Goal: Task Accomplishment & Management: Use online tool/utility

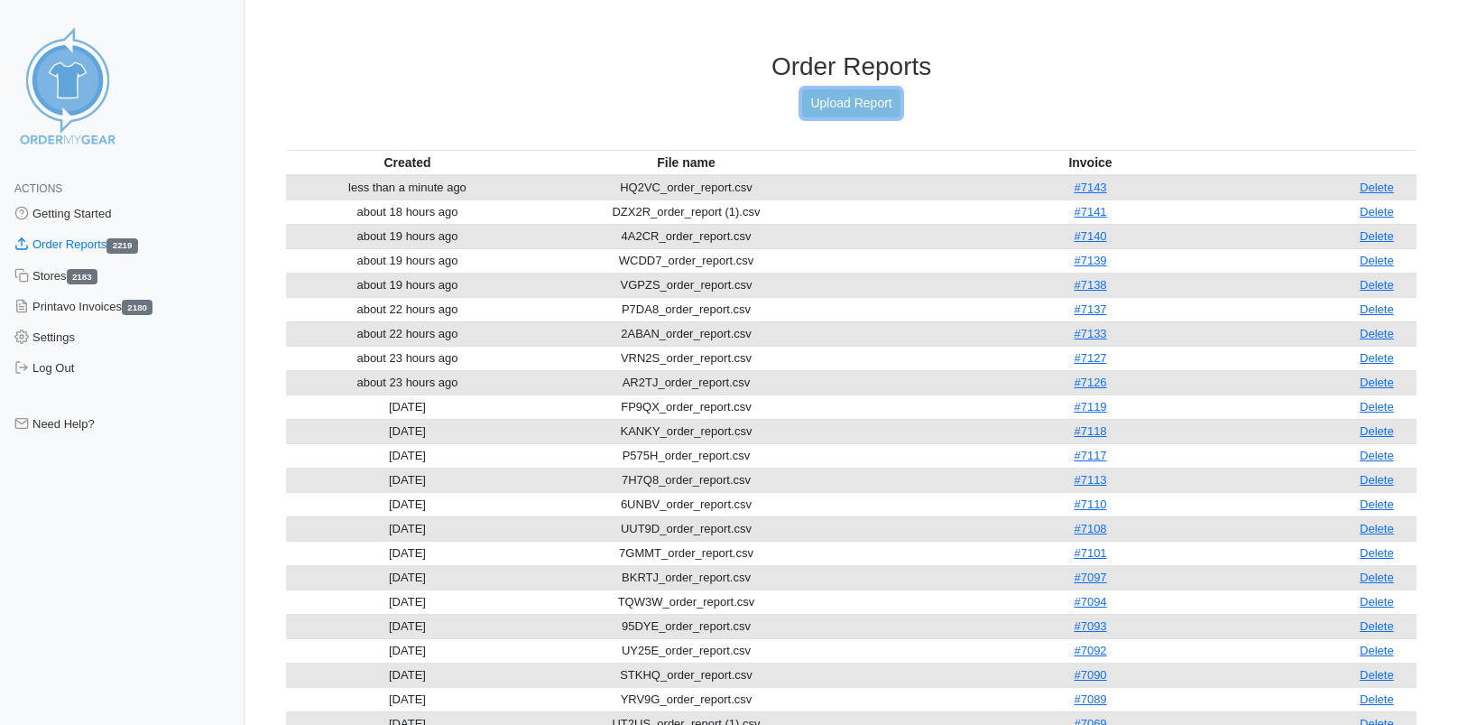
click at [848, 101] on link "Upload Report" at bounding box center [850, 103] width 97 height 28
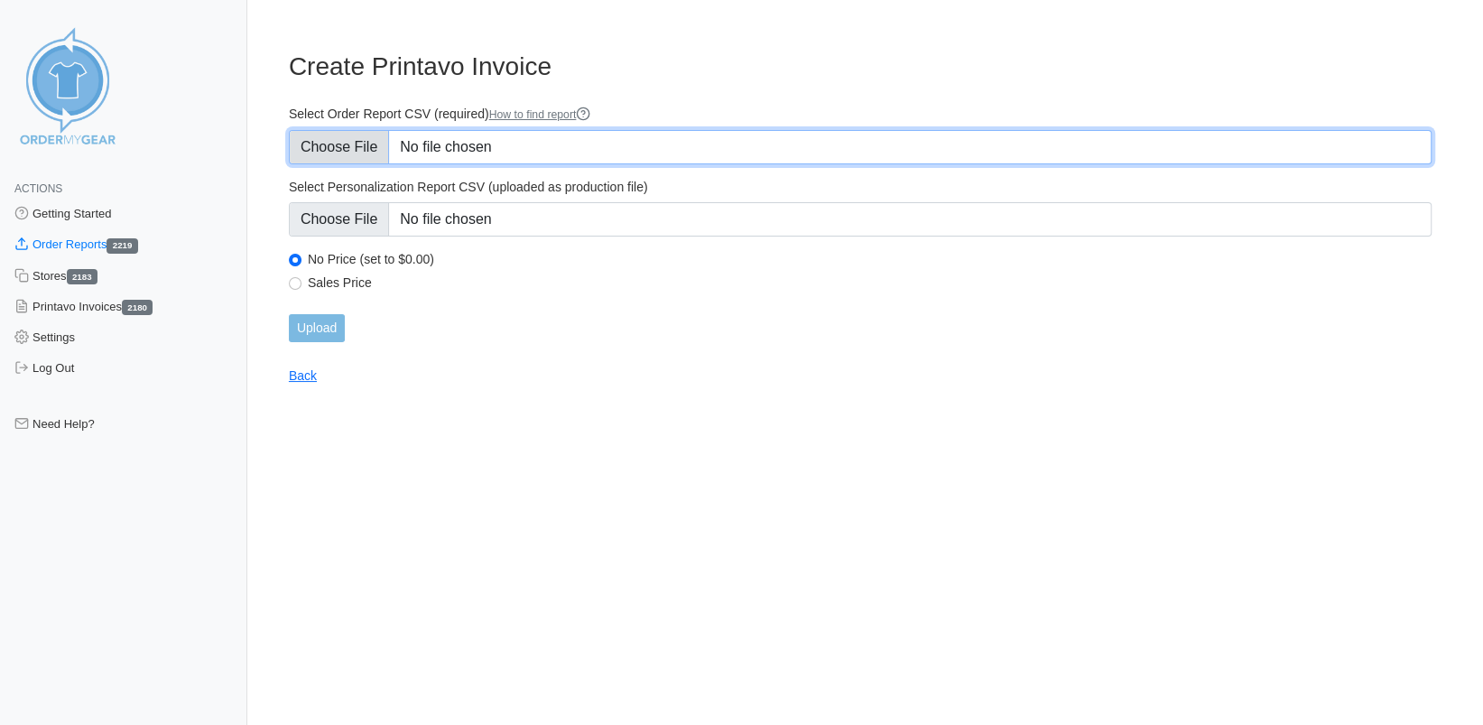
click at [361, 144] on input "Select Order Report CSV (required) How to find report" at bounding box center [860, 147] width 1143 height 34
type input "C:\fakepath\3RWWD_order_report.csv"
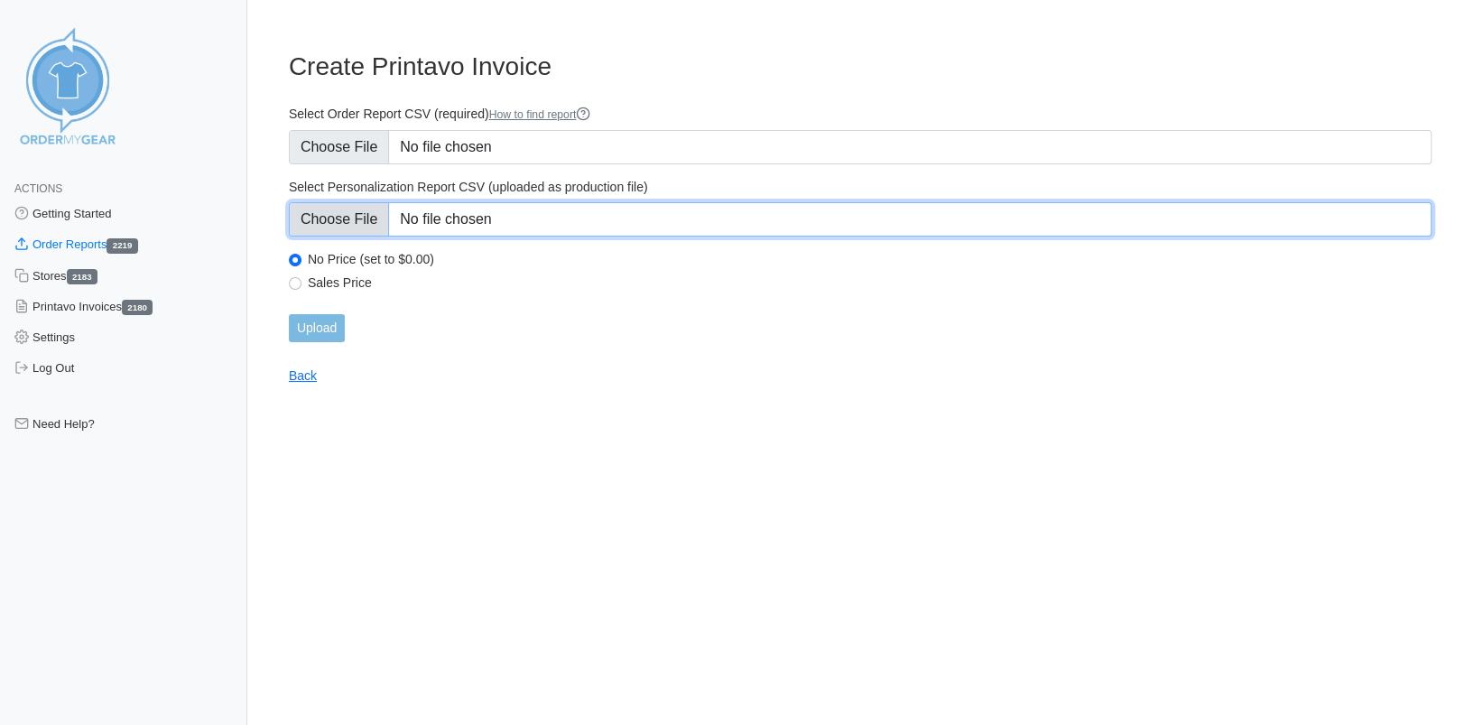
click at [354, 220] on input "Select Personalization Report CSV (uploaded as production file)" at bounding box center [860, 219] width 1143 height 34
type input "C:\fakepath\3RWWD_personalization_report.csv"
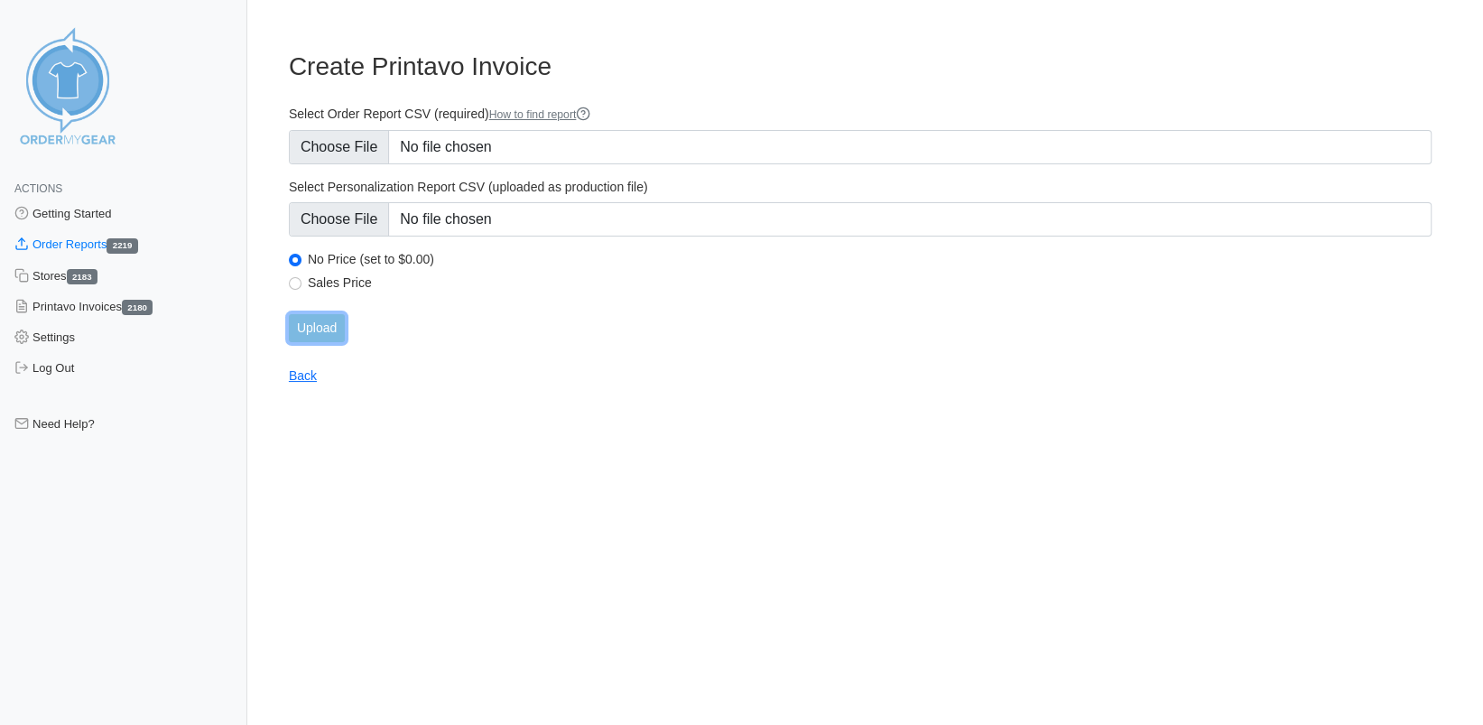
click at [325, 324] on input "Upload" at bounding box center [317, 328] width 56 height 28
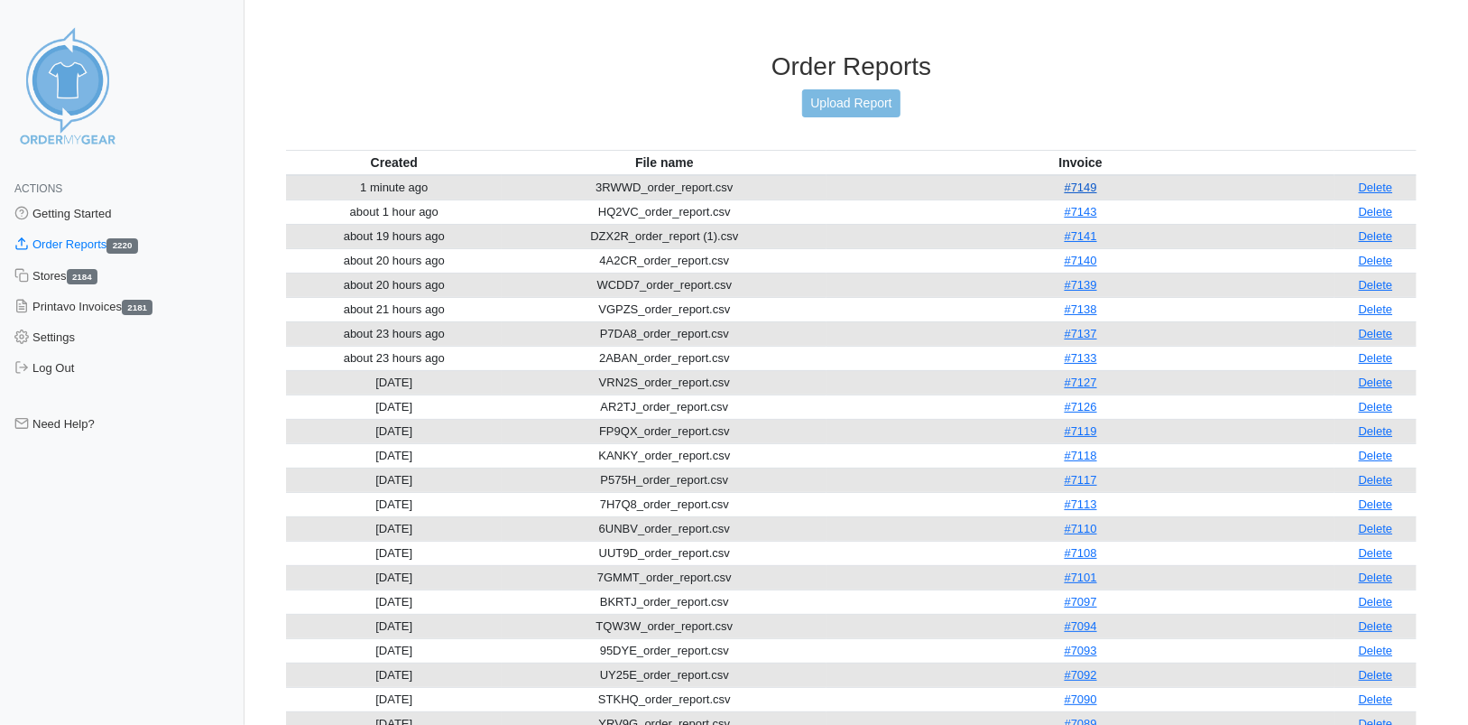
click at [1083, 186] on link "#7149" at bounding box center [1081, 187] width 32 height 14
click at [1079, 181] on link "#7149" at bounding box center [1081, 187] width 32 height 14
click at [833, 102] on link "Upload Report" at bounding box center [850, 103] width 97 height 28
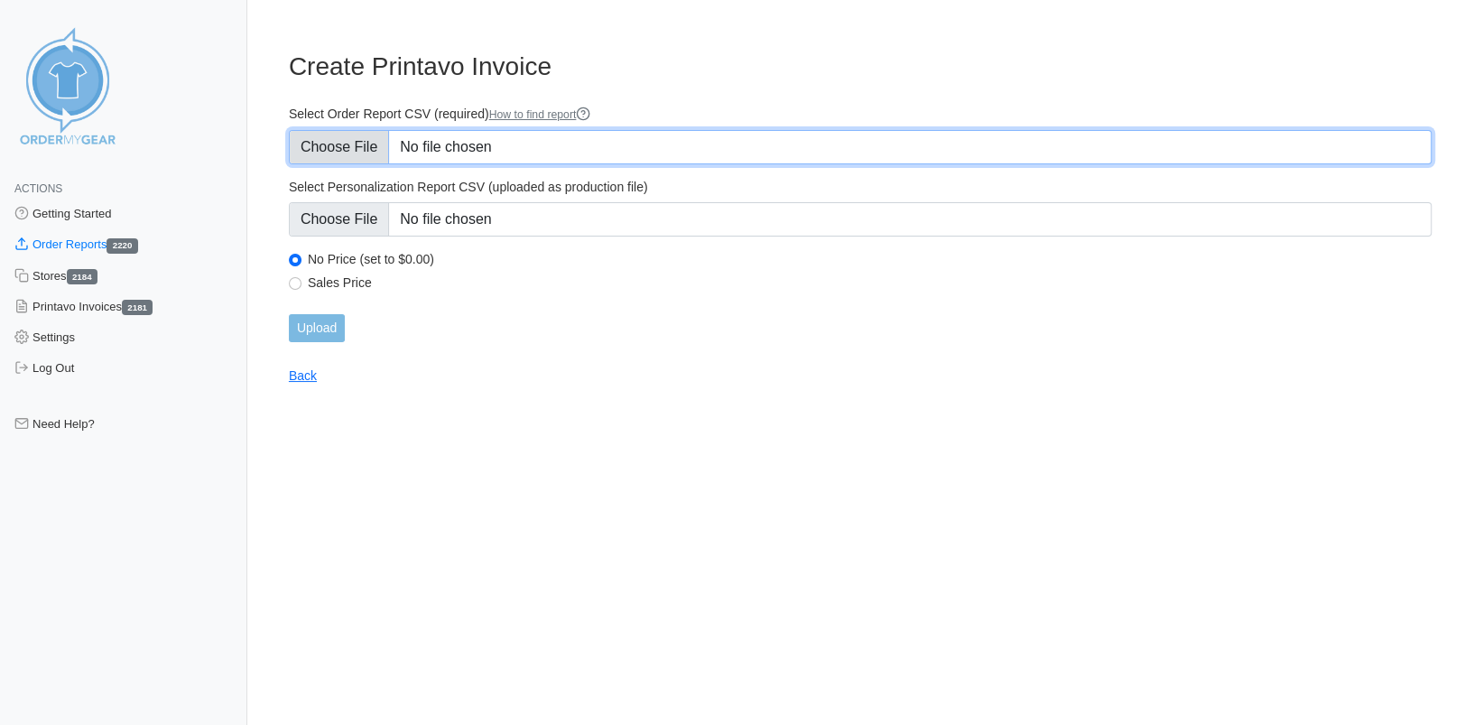
click at [319, 143] on input "Select Order Report CSV (required) How to find report" at bounding box center [860, 147] width 1143 height 34
type input "C:\fakepath\3MNTT_order_report.csv"
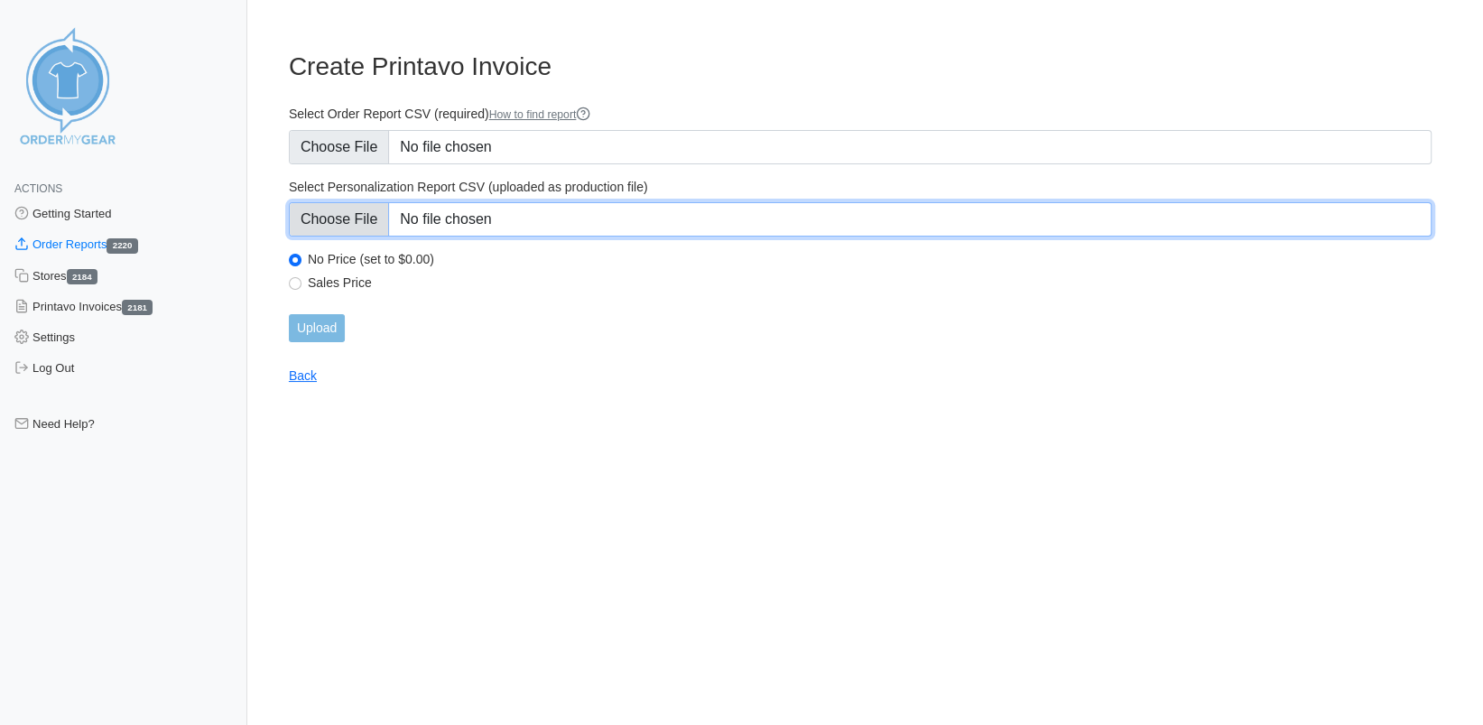
click at [353, 209] on input "Select Personalization Report CSV (uploaded as production file)" at bounding box center [860, 219] width 1143 height 34
type input "C:\fakepath\3MNTT_personalization_report.csv"
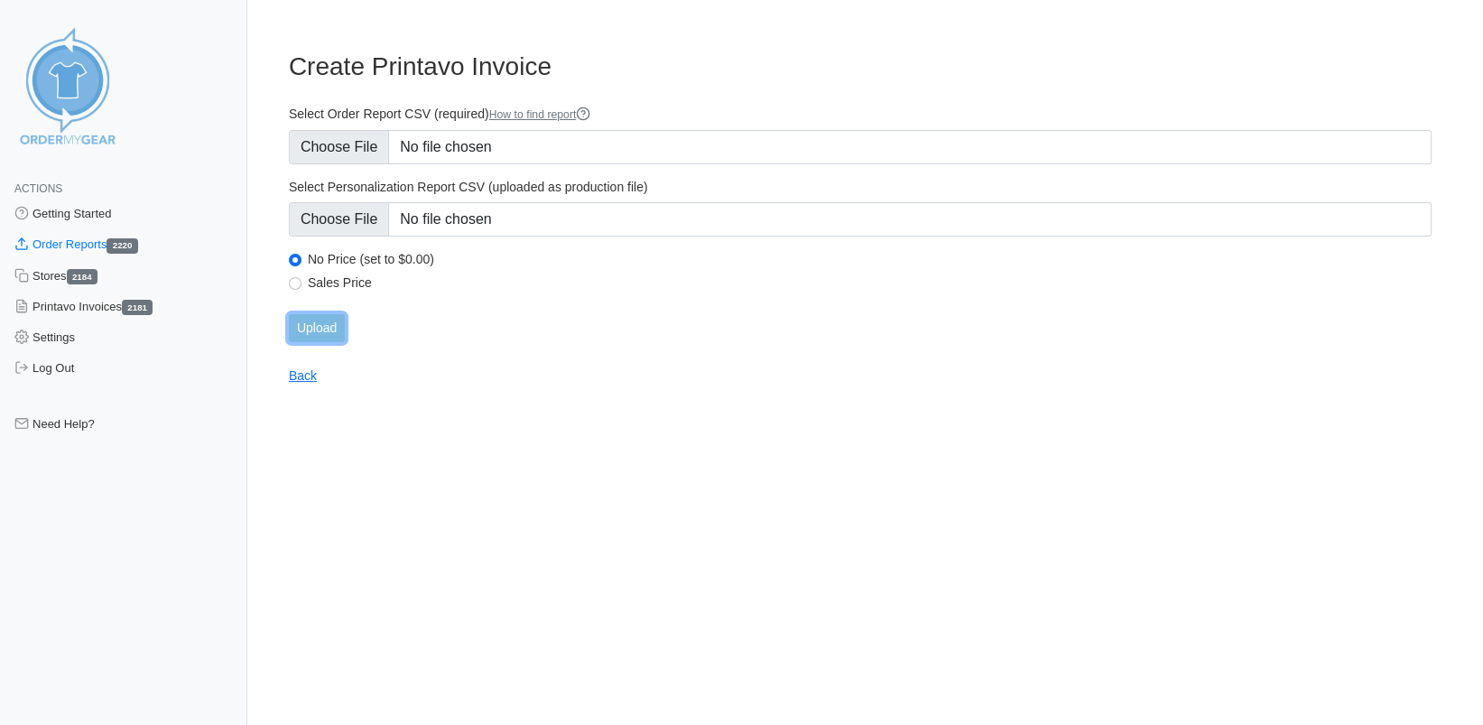
click at [329, 325] on input "Upload" at bounding box center [317, 328] width 56 height 28
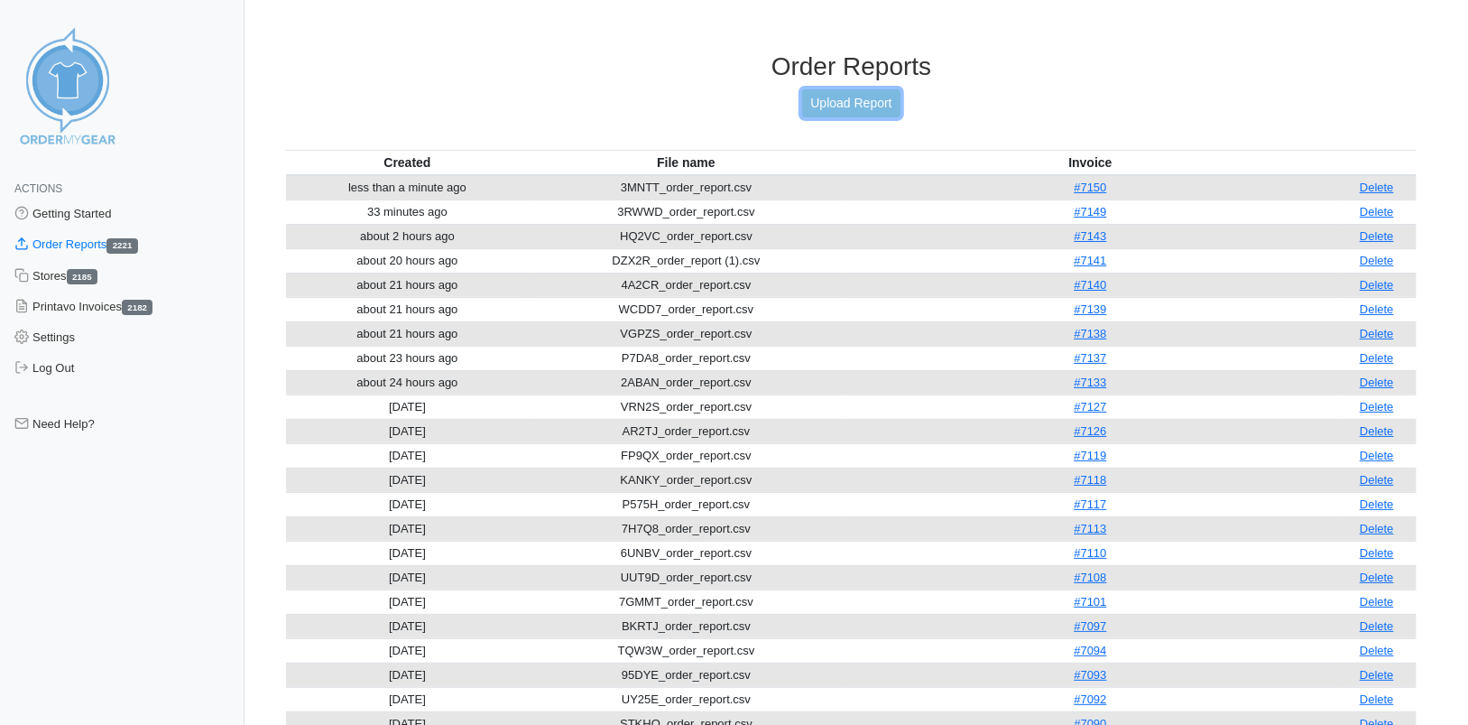
click at [856, 103] on link "Upload Report" at bounding box center [850, 103] width 97 height 28
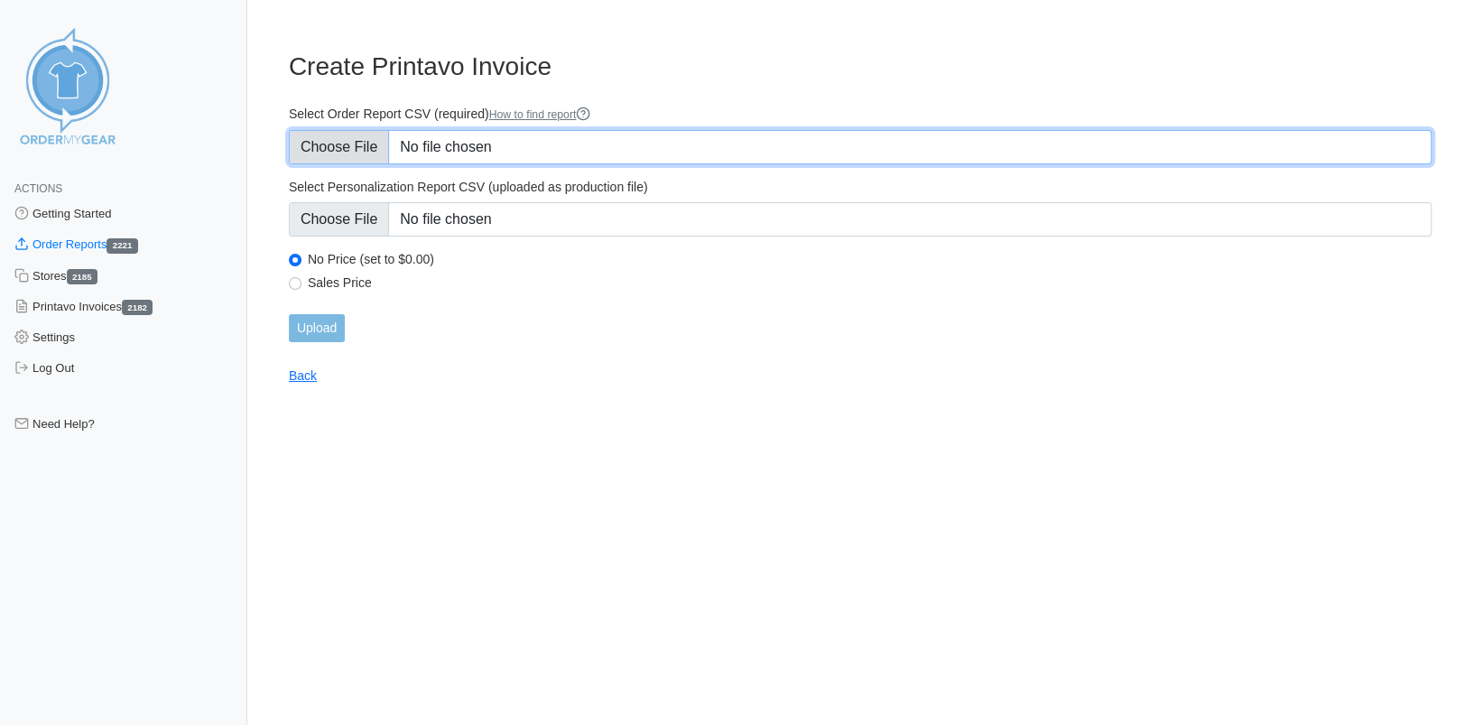
click at [343, 140] on input "Select Order Report CSV (required) How to find report" at bounding box center [860, 147] width 1143 height 34
type input "C:\fakepath\XQMYR_order_report.csv"
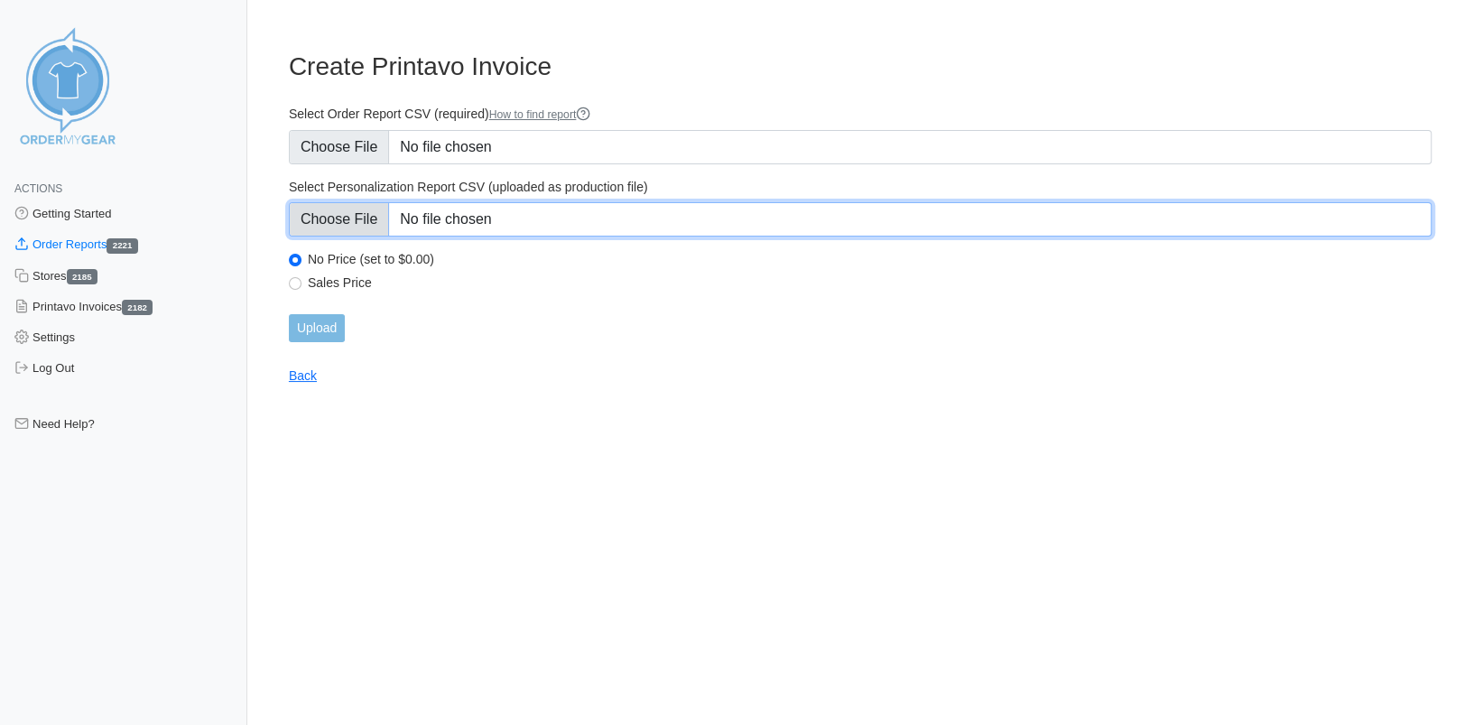
click at [347, 227] on input "Select Personalization Report CSV (uploaded as production file)" at bounding box center [860, 219] width 1143 height 34
type input "C:\fakepath\XQMYR_personalization_report.csv"
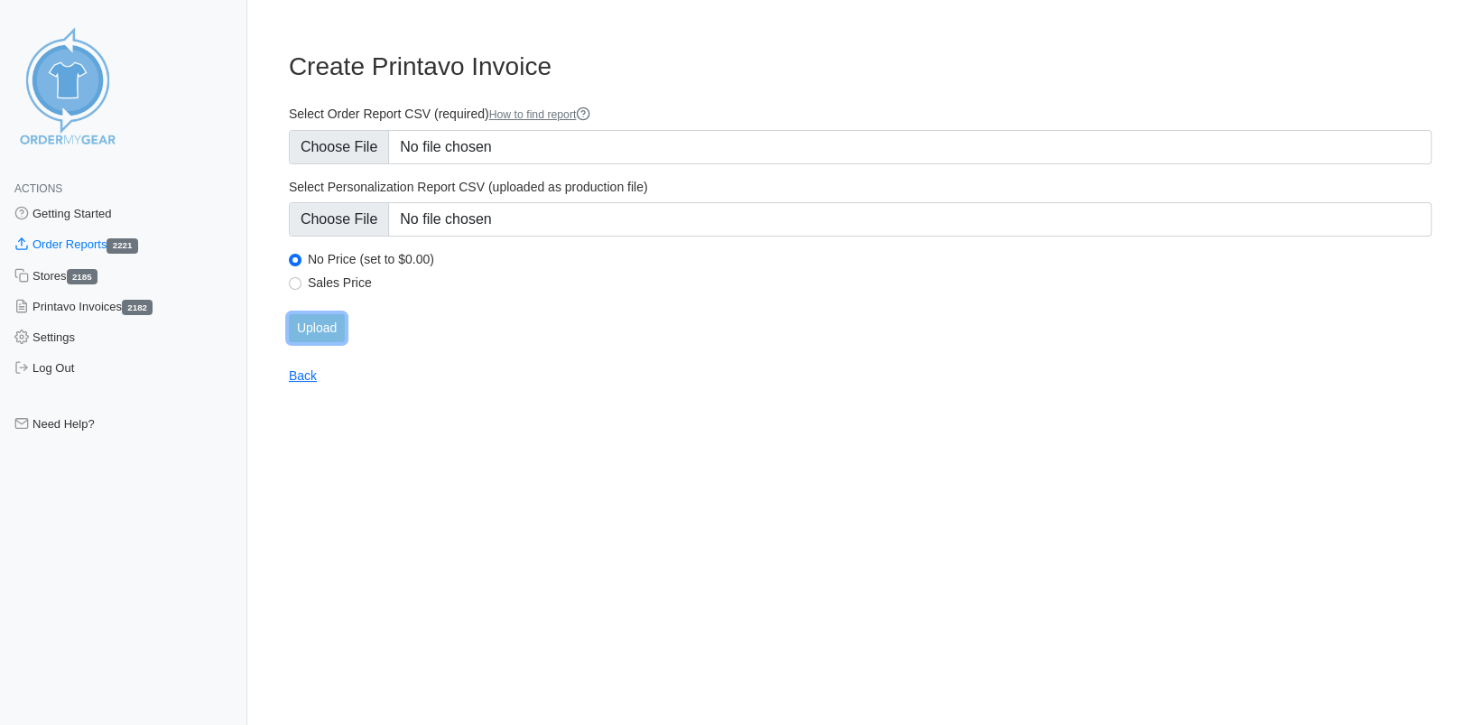
click at [321, 323] on input "Upload" at bounding box center [317, 328] width 56 height 28
